Goal: Task Accomplishment & Management: Manage account settings

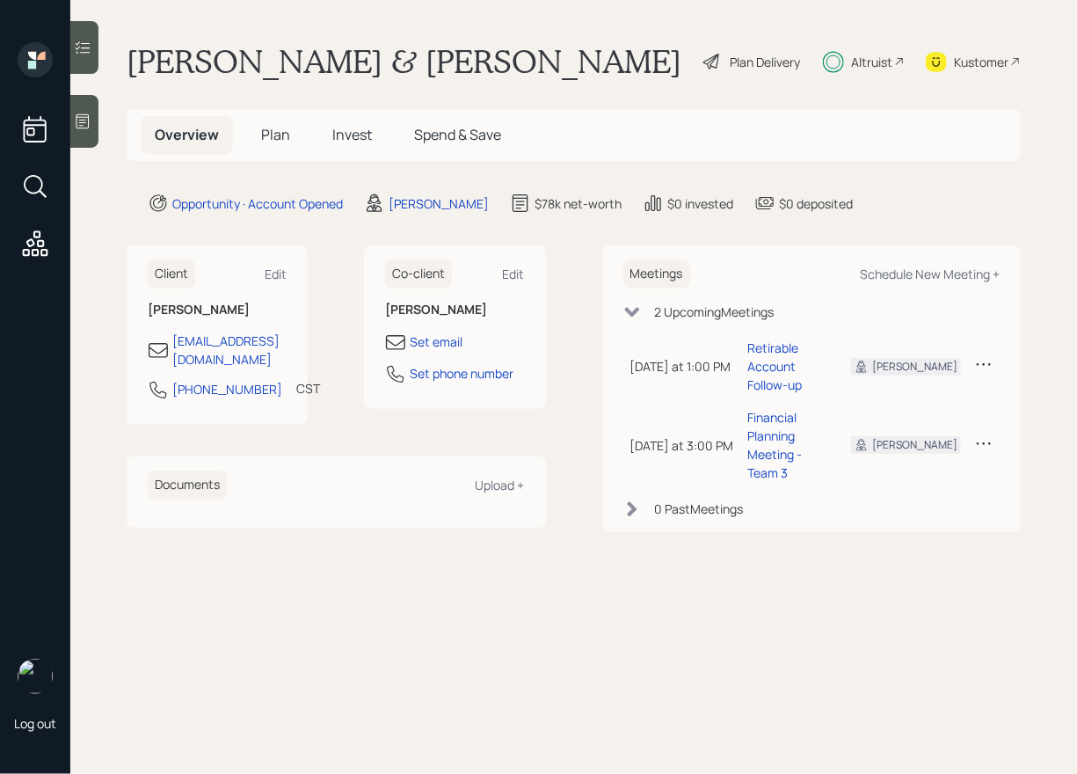
click at [355, 140] on span "Invest" at bounding box center [352, 134] width 40 height 19
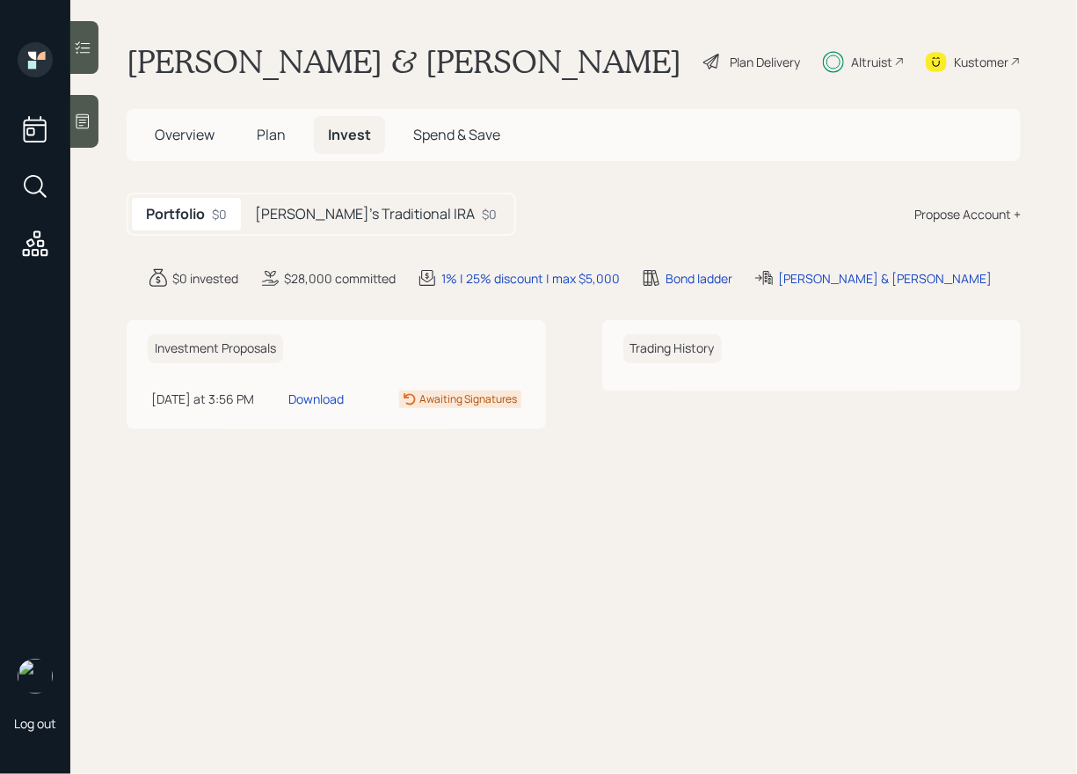
click at [305, 215] on h5 "[PERSON_NAME]'s Traditional IRA" at bounding box center [365, 214] width 220 height 17
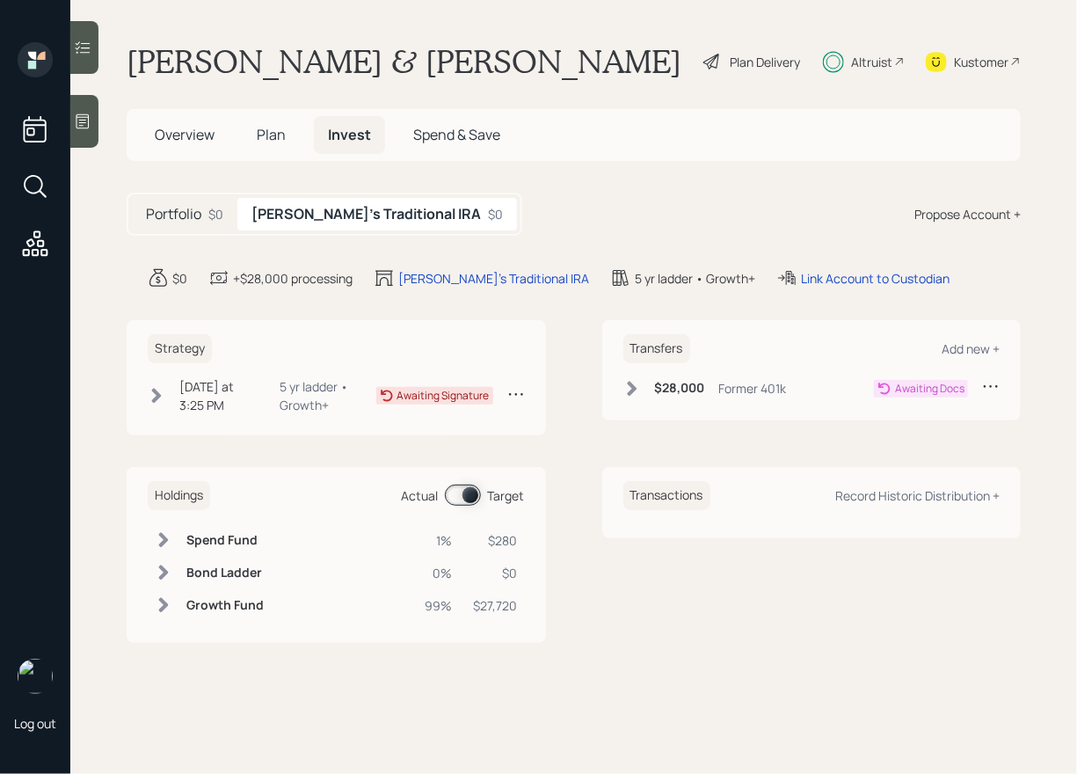
click at [271, 134] on span "Plan" at bounding box center [271, 134] width 29 height 19
